Goal: Information Seeking & Learning: Find specific fact

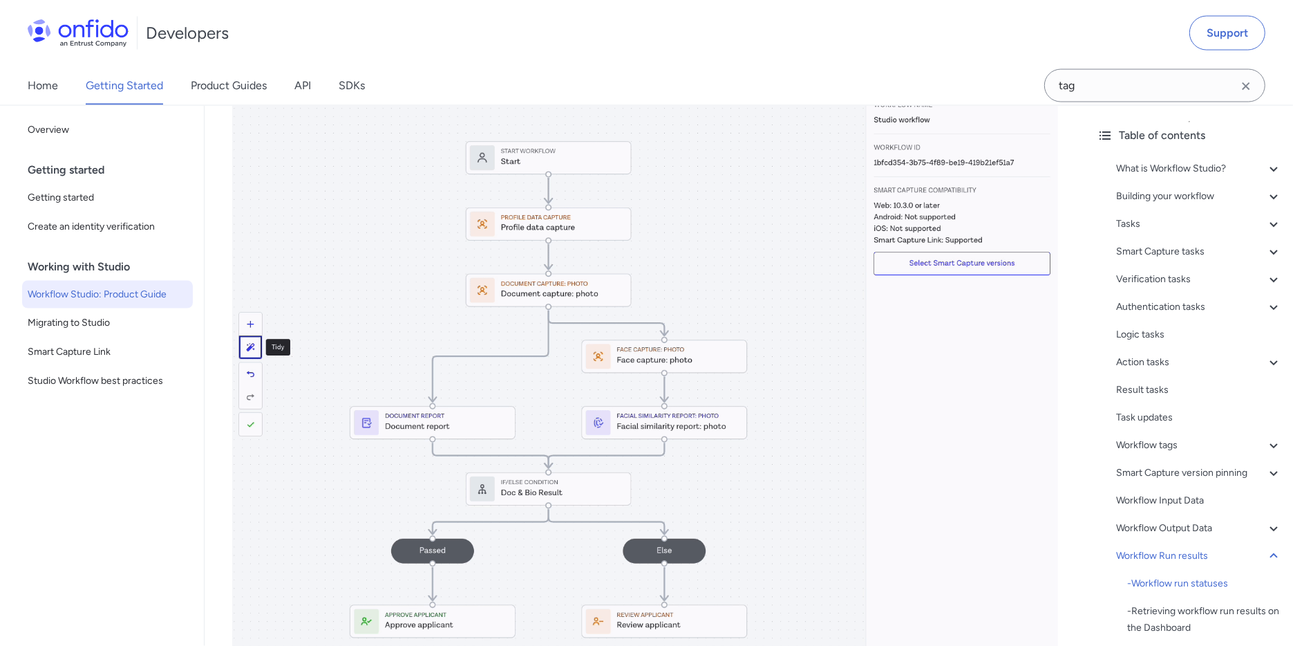
scroll to position [28043, 0]
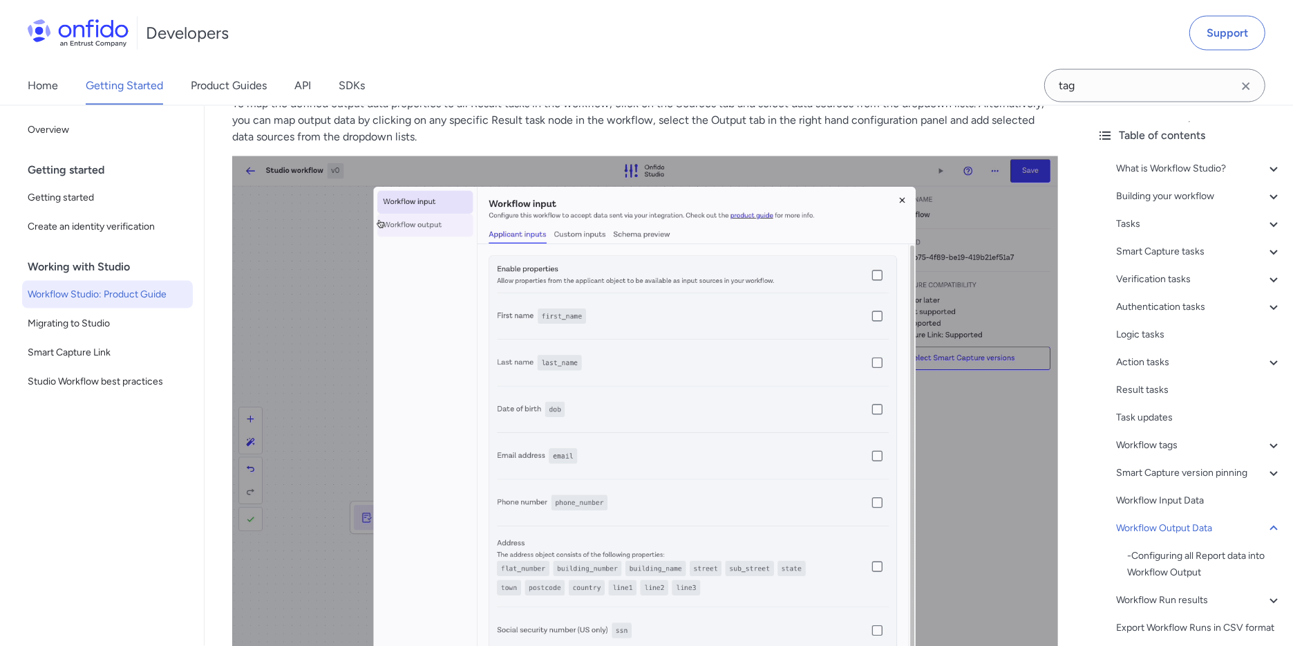
click at [1247, 87] on icon "Clear search field button" at bounding box center [1246, 86] width 8 height 8
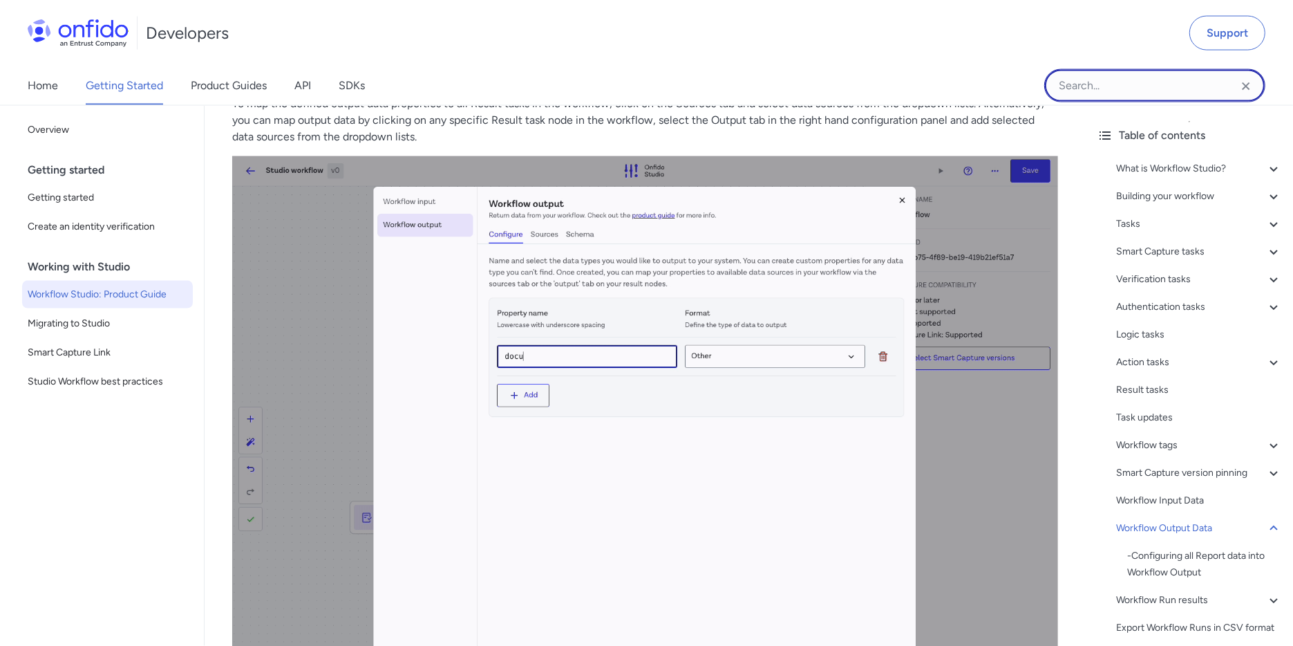
click at [1163, 86] on input "Onfido search input field" at bounding box center [1154, 85] width 221 height 33
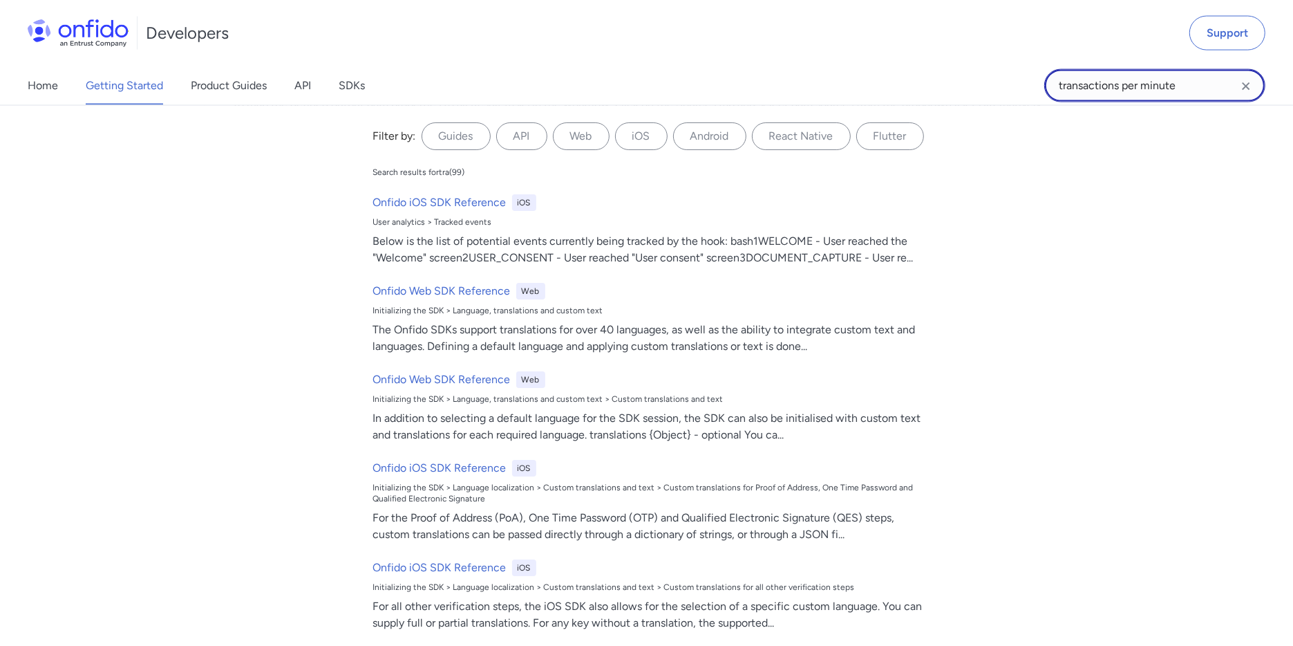
type input "transactions per minute"
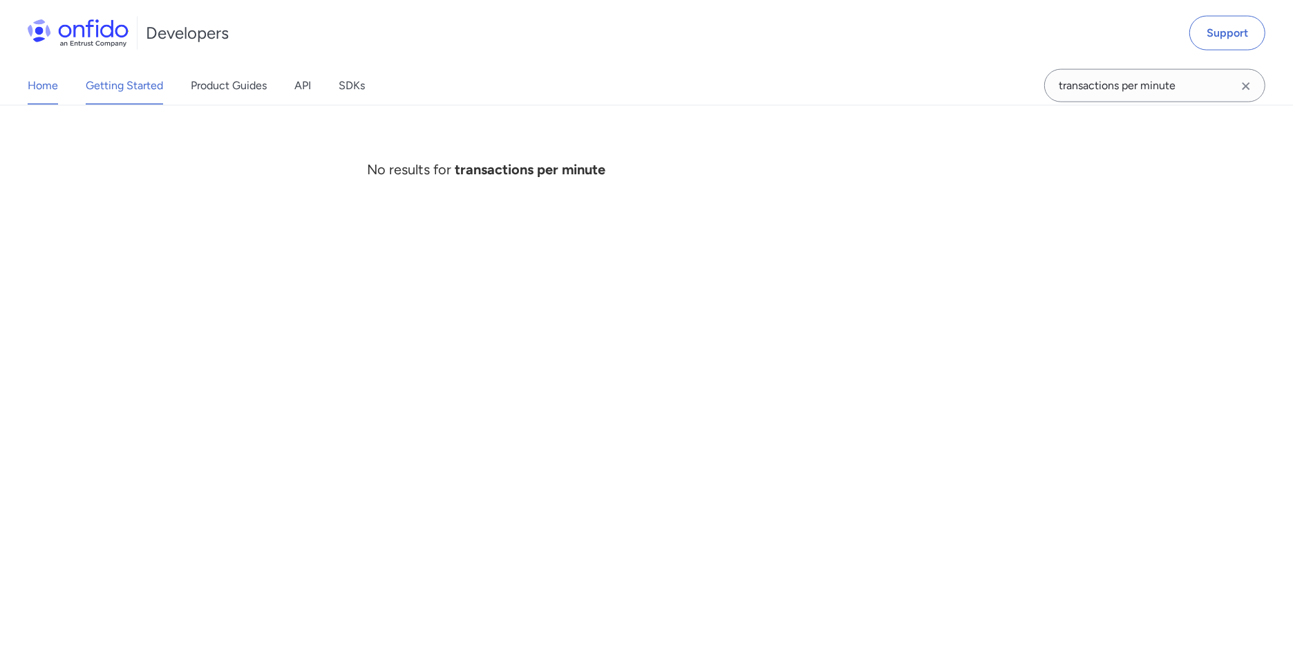
click at [50, 91] on link "Home" at bounding box center [43, 85] width 30 height 39
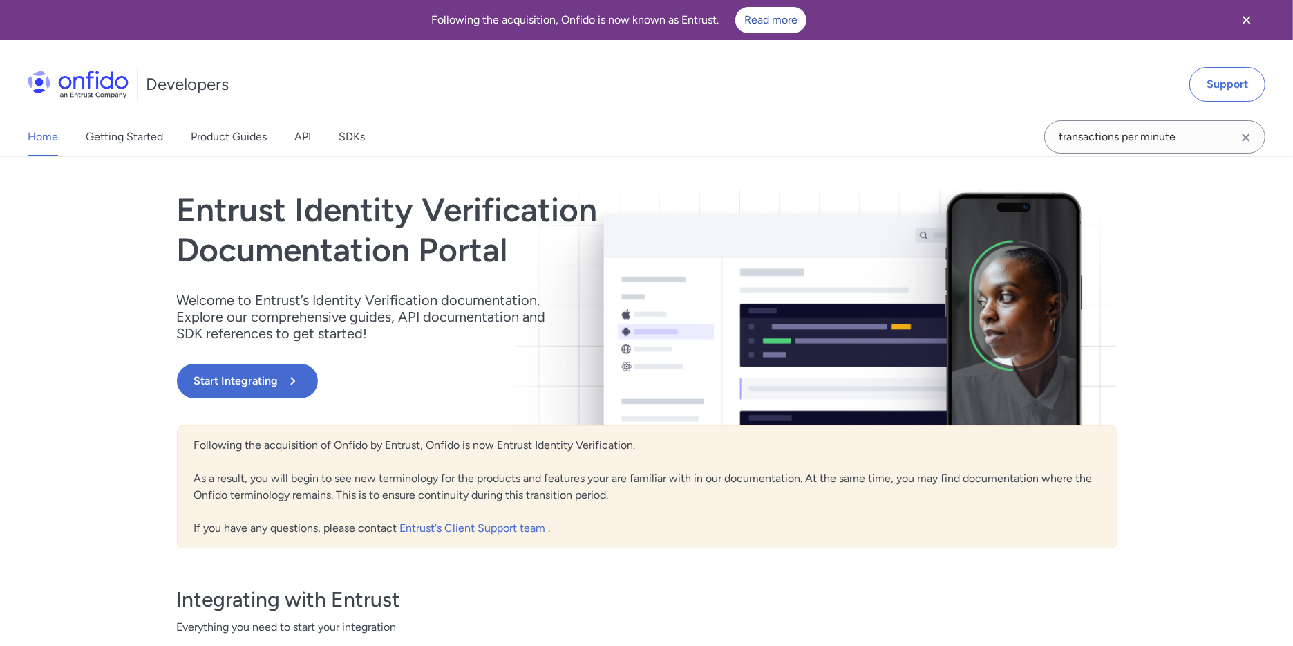
click at [1250, 137] on icon "Clear search field button" at bounding box center [1246, 137] width 17 height 17
click at [1163, 138] on input "Onfido search input field" at bounding box center [1154, 136] width 221 height 33
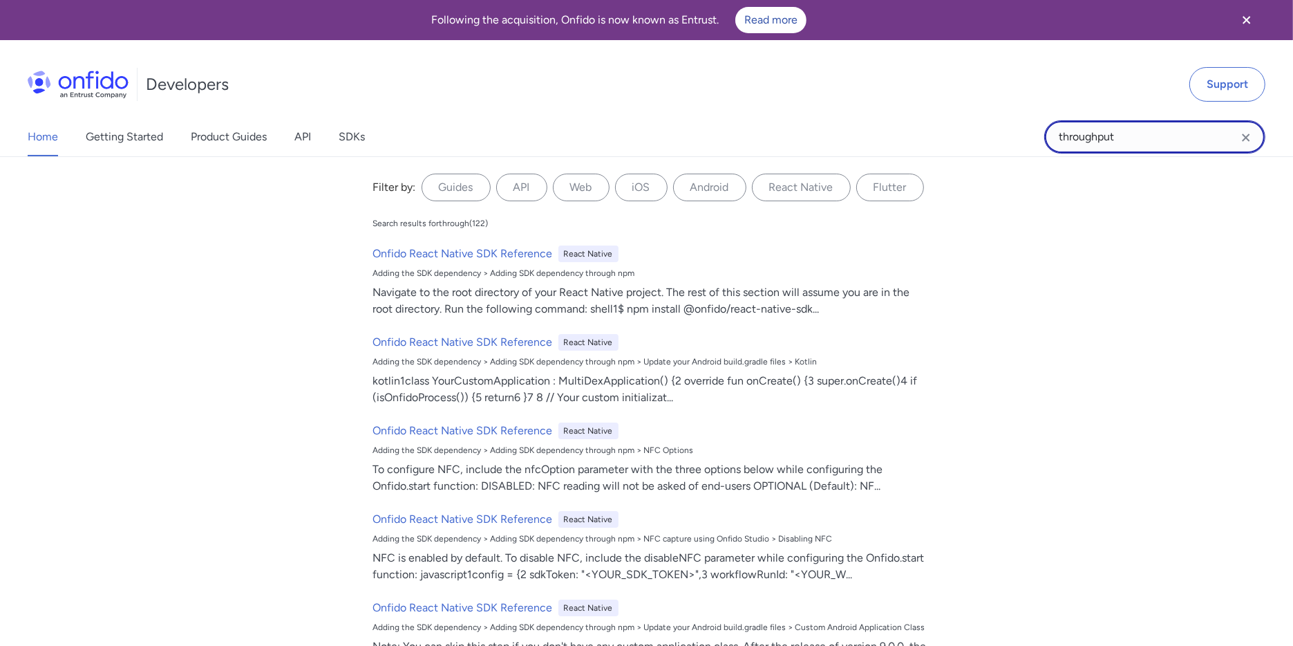
type input "throughput"
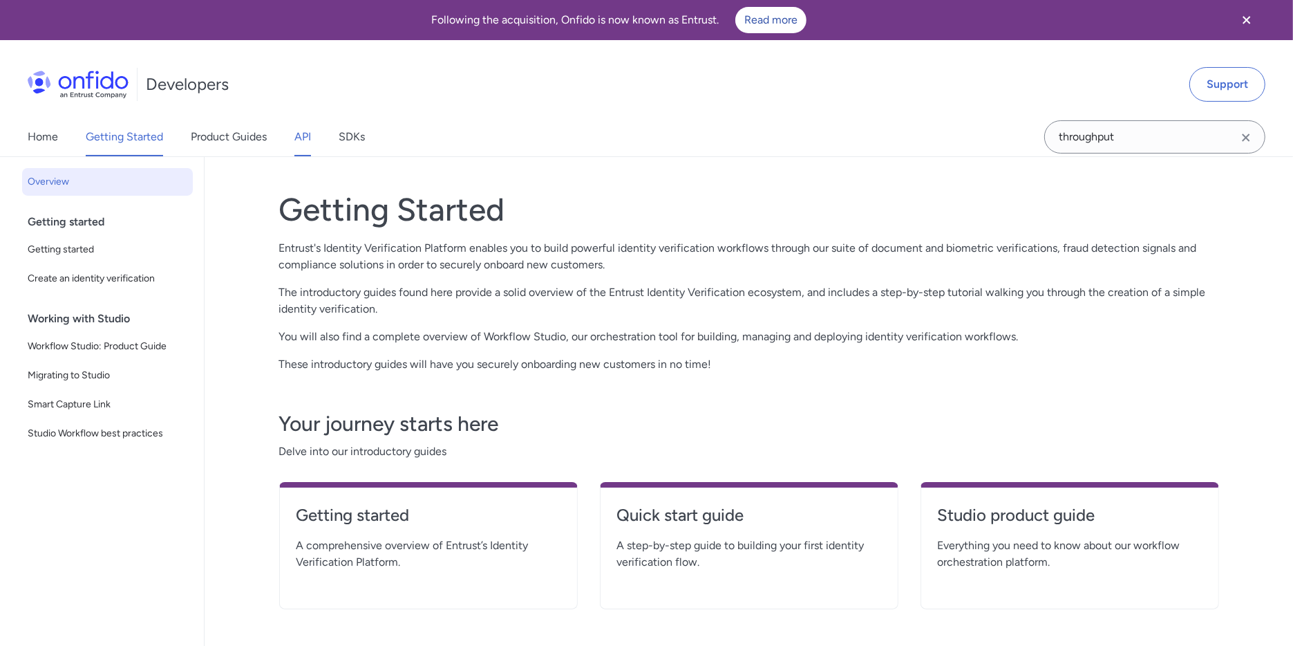
click at [307, 143] on link "API" at bounding box center [302, 136] width 17 height 39
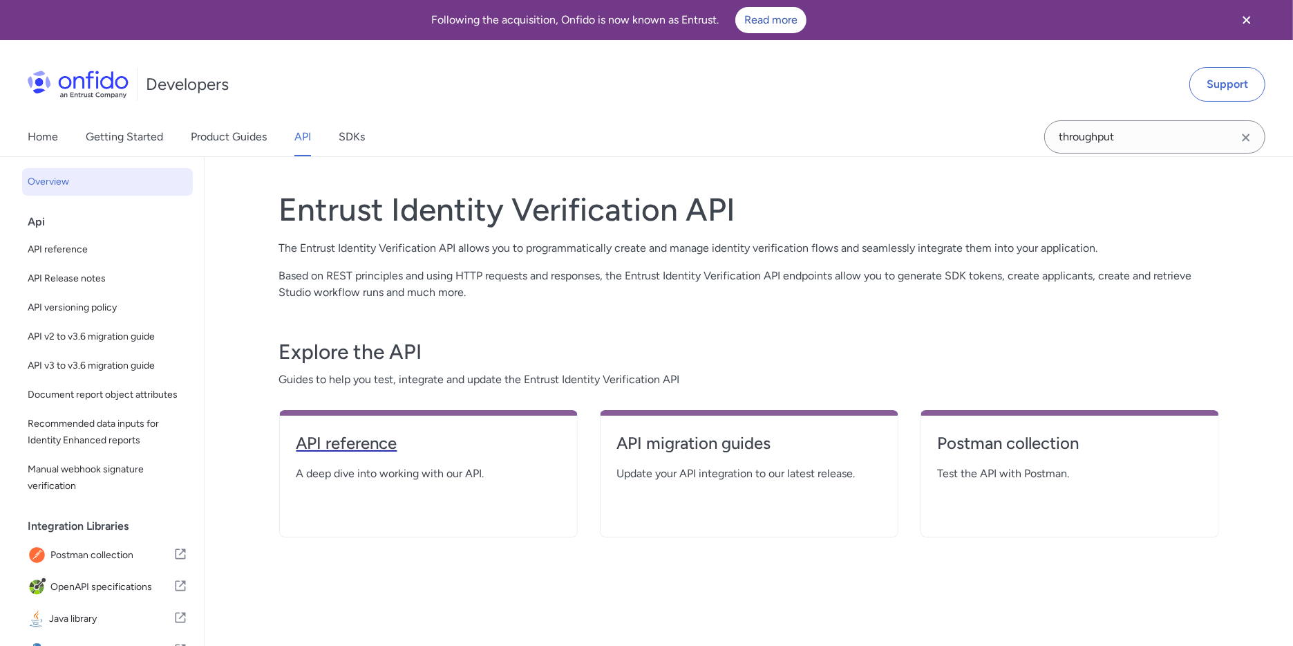
click at [355, 442] on h4 "API reference" at bounding box center [429, 443] width 264 height 22
select select "http"
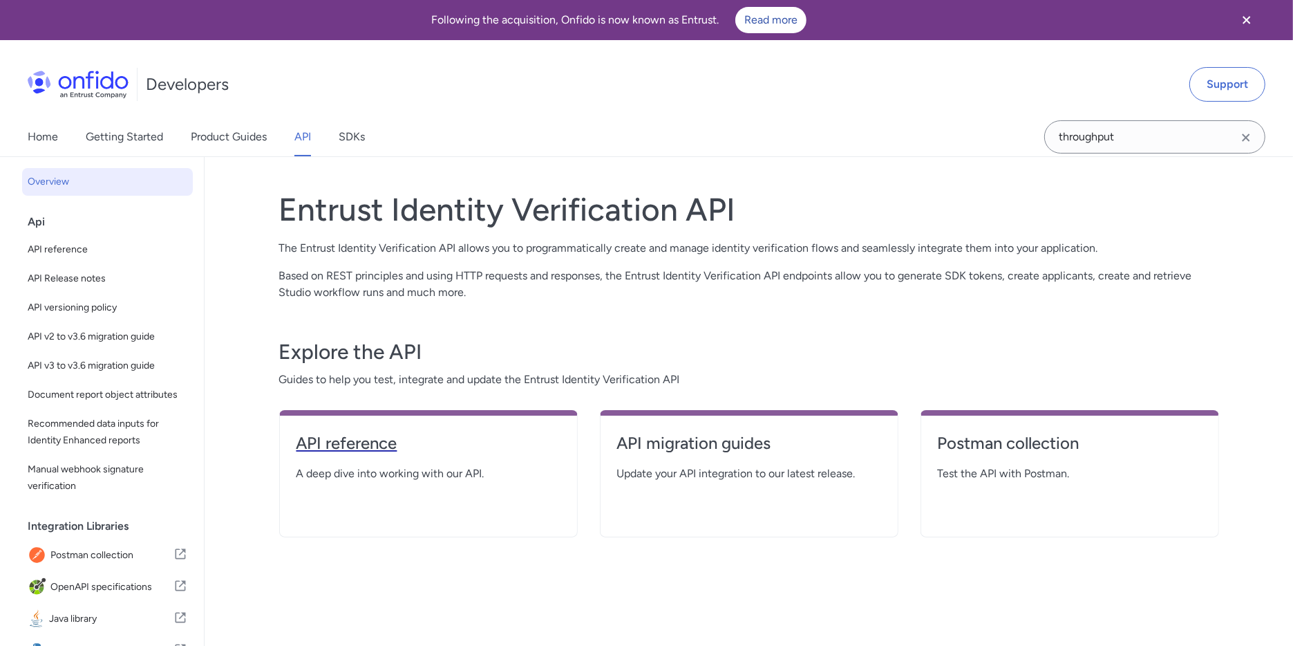
select select "http"
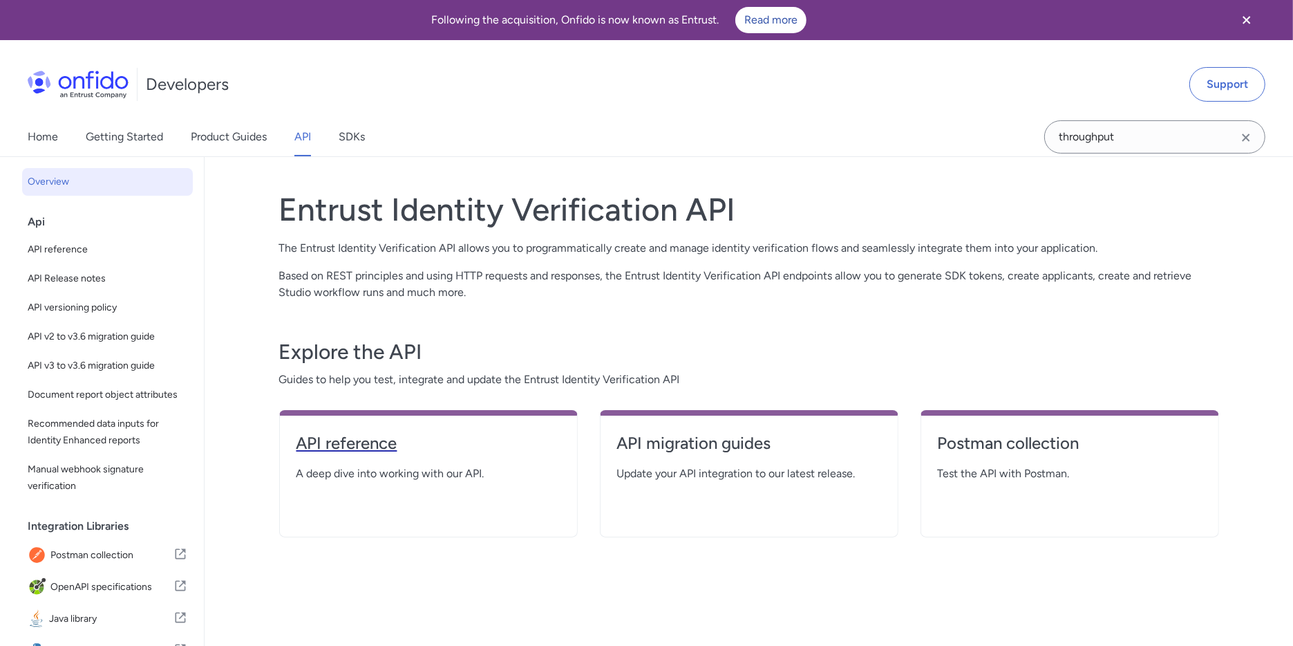
select select "http"
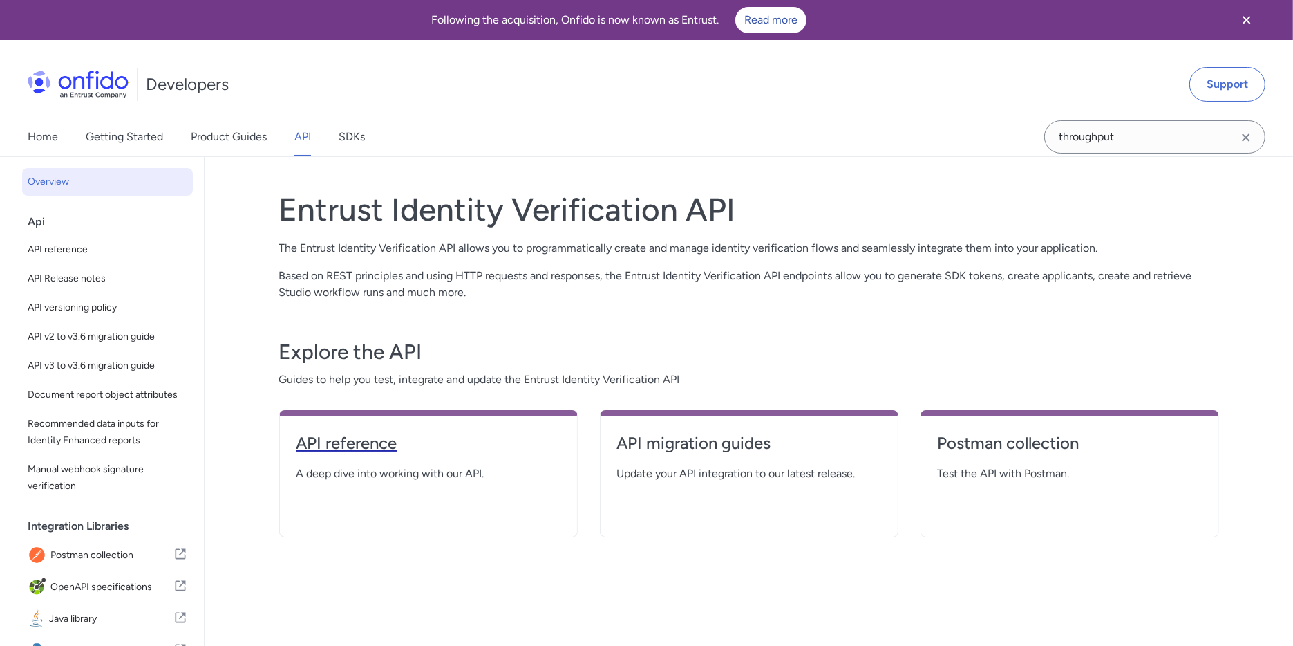
select select "http"
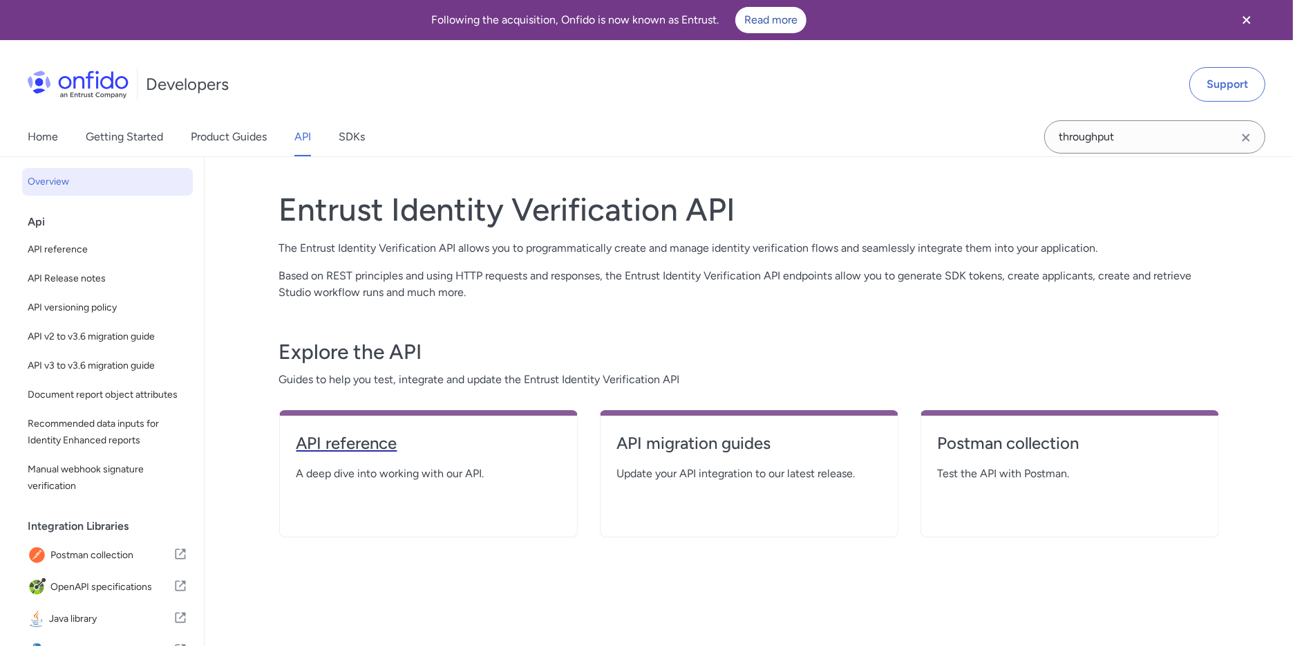
select select "http"
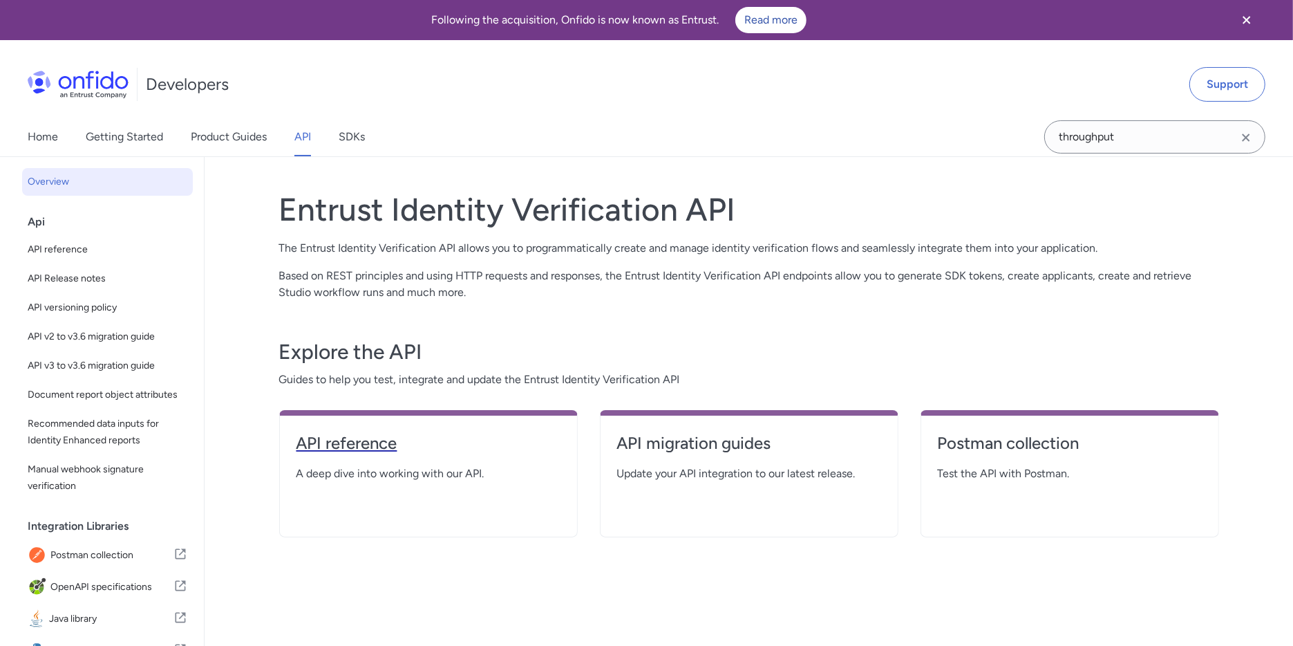
select select "http"
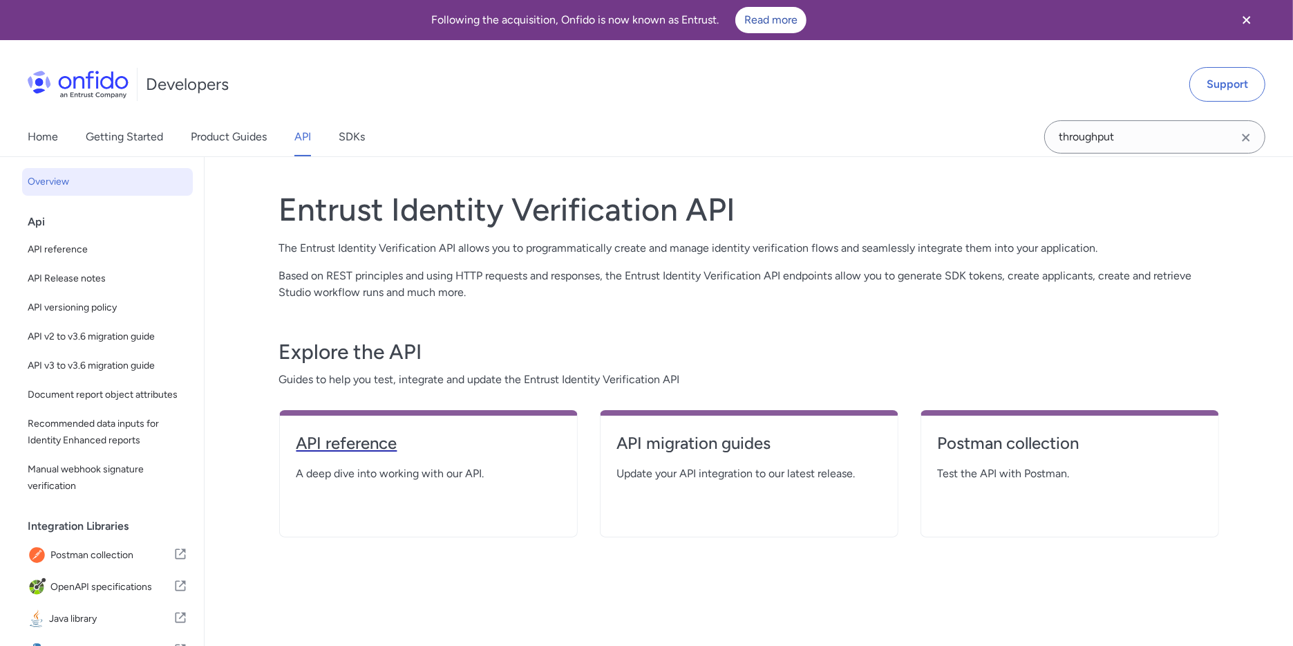
select select "http"
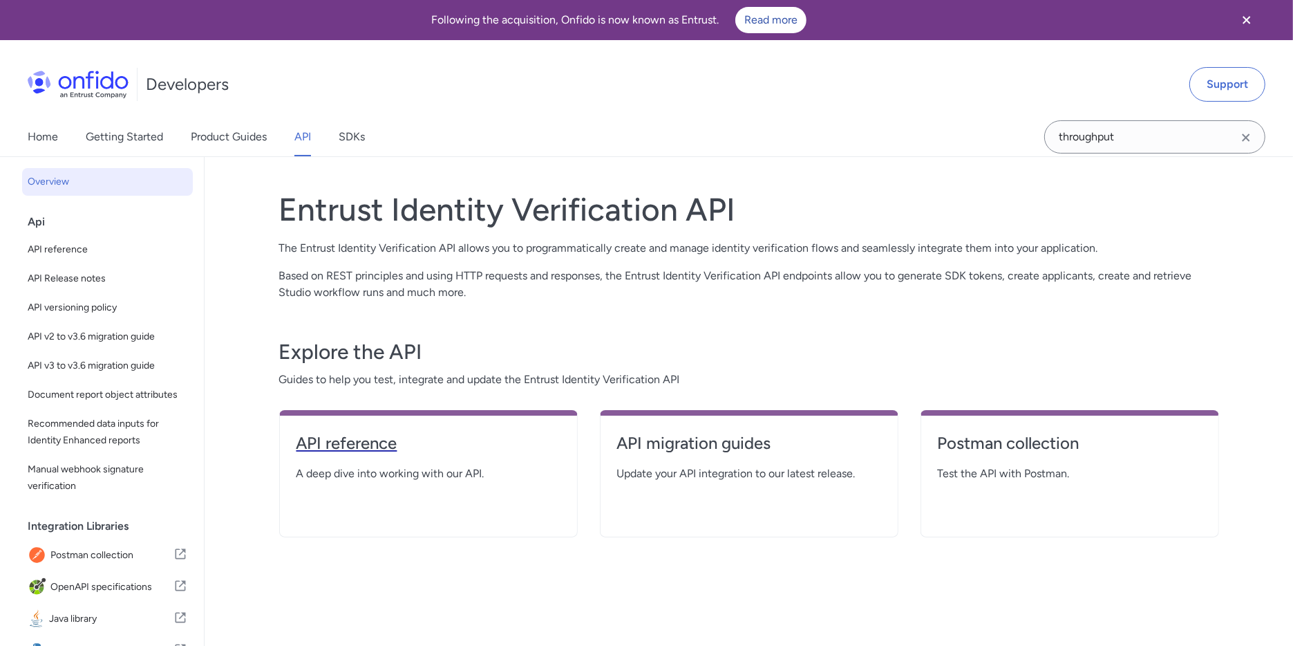
select select "http"
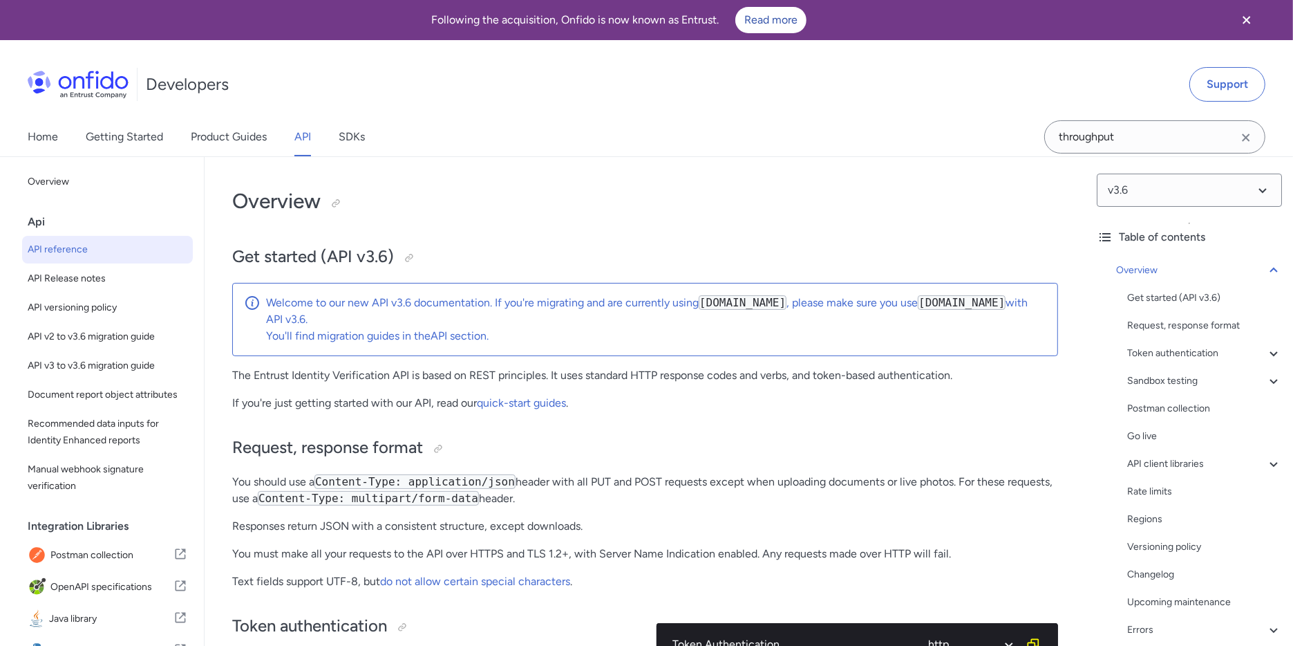
click at [1250, 132] on icon "Clear search field button" at bounding box center [1246, 137] width 17 height 17
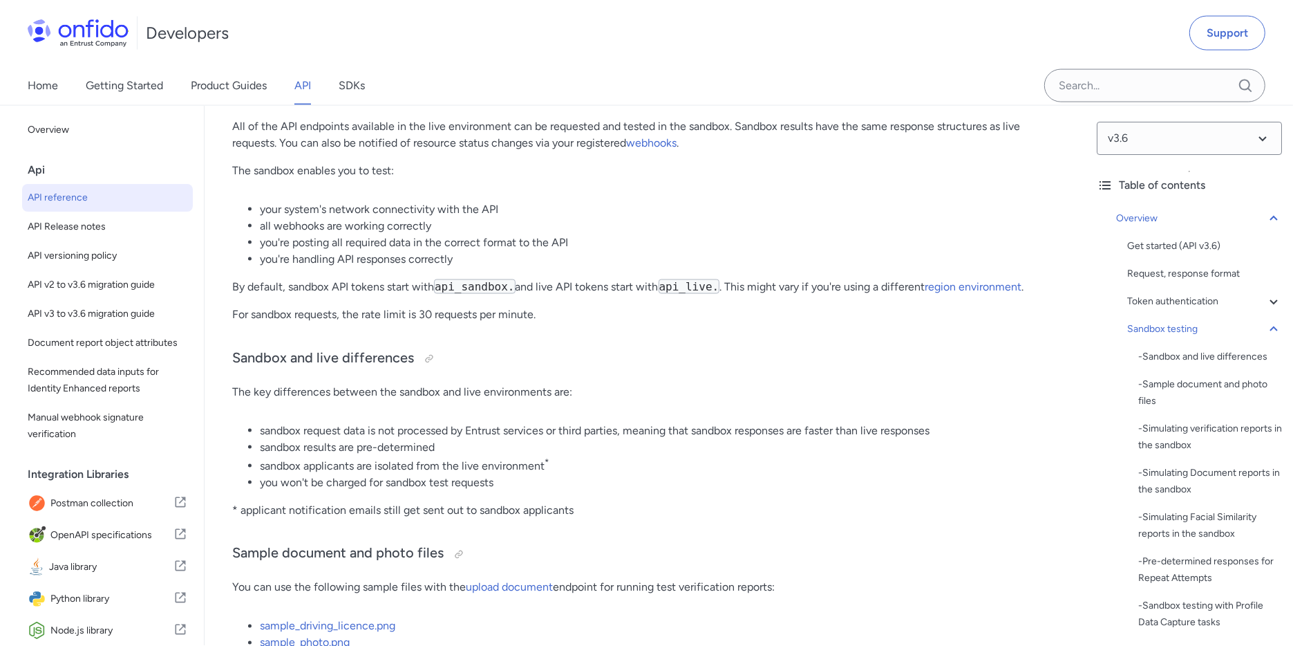
scroll to position [9727, 0]
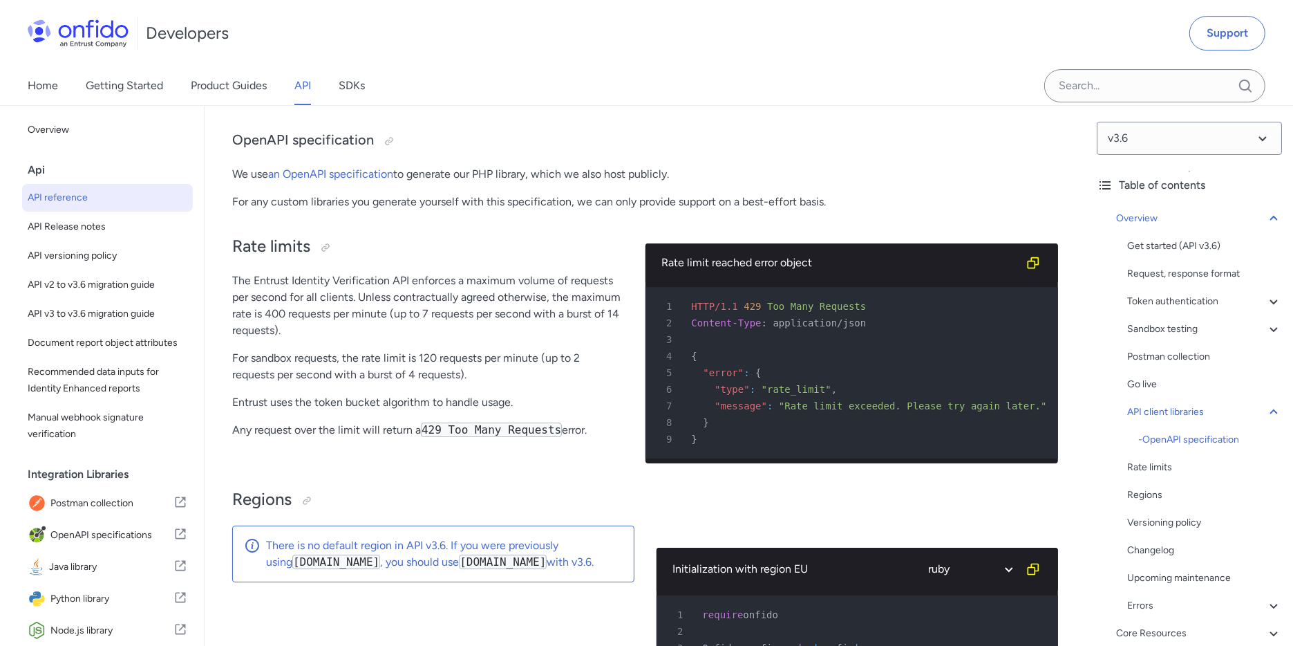
drag, startPoint x: 232, startPoint y: 312, endPoint x: 619, endPoint y: 478, distance: 420.7
click at [619, 474] on div "Rate limits The Entrust Identity Verification API enforces a maximum volume of …" at bounding box center [427, 347] width 391 height 253
copy div "The Entrust Identity Verification API enforces a maximum volume of requests per…"
